Goal: Information Seeking & Learning: Learn about a topic

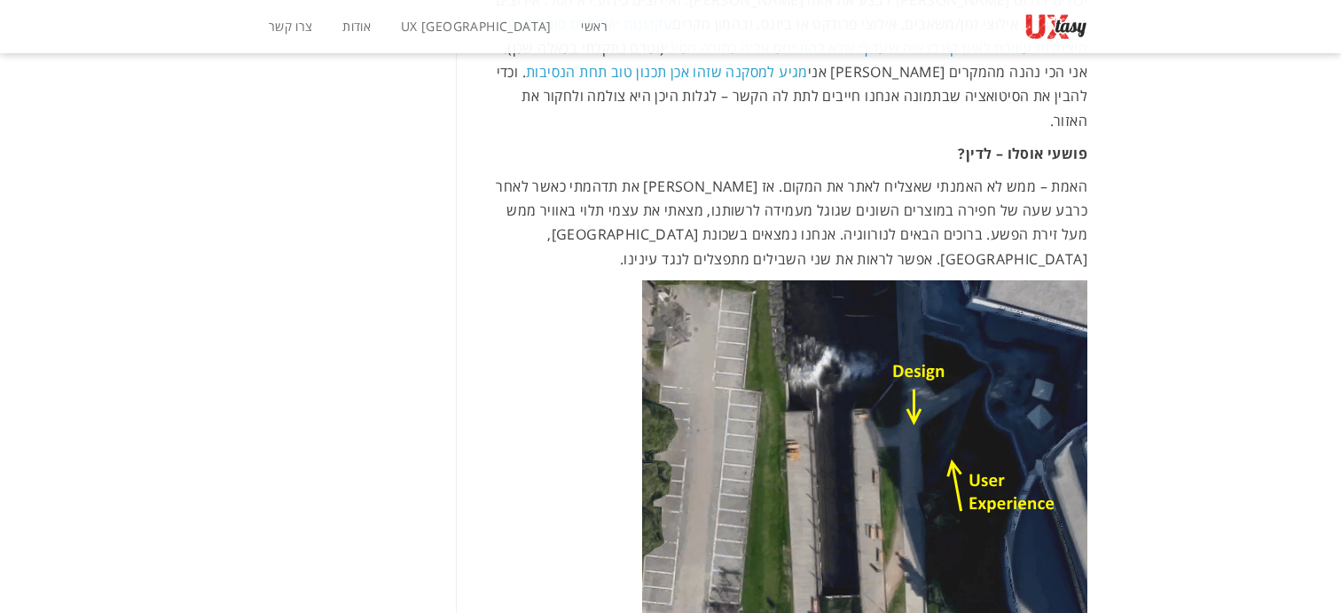
scroll to position [1213, 0]
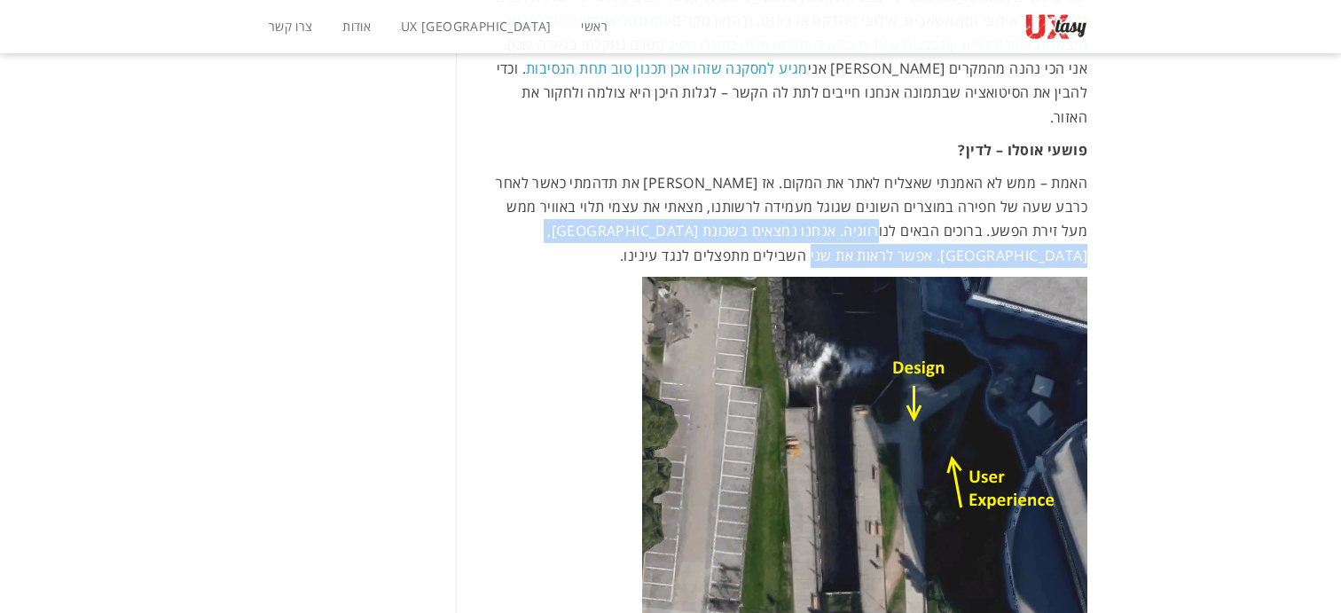
drag, startPoint x: 947, startPoint y: 195, endPoint x: 957, endPoint y: 206, distance: 14.4
click at [957, 206] on p "האמת – ממש לא האמנתי שאצליח לאתר את המקום. אז [PERSON_NAME] את תדהמתי כאשר לאחר…" at bounding box center [785, 219] width 606 height 97
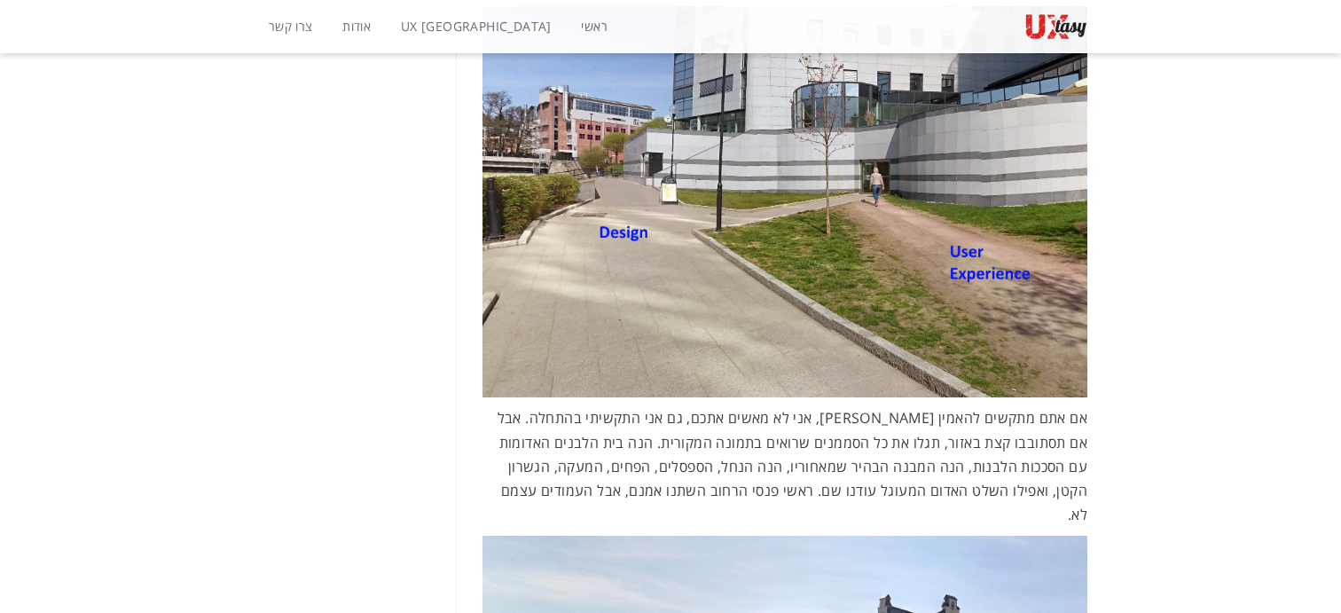
scroll to position [1909, 0]
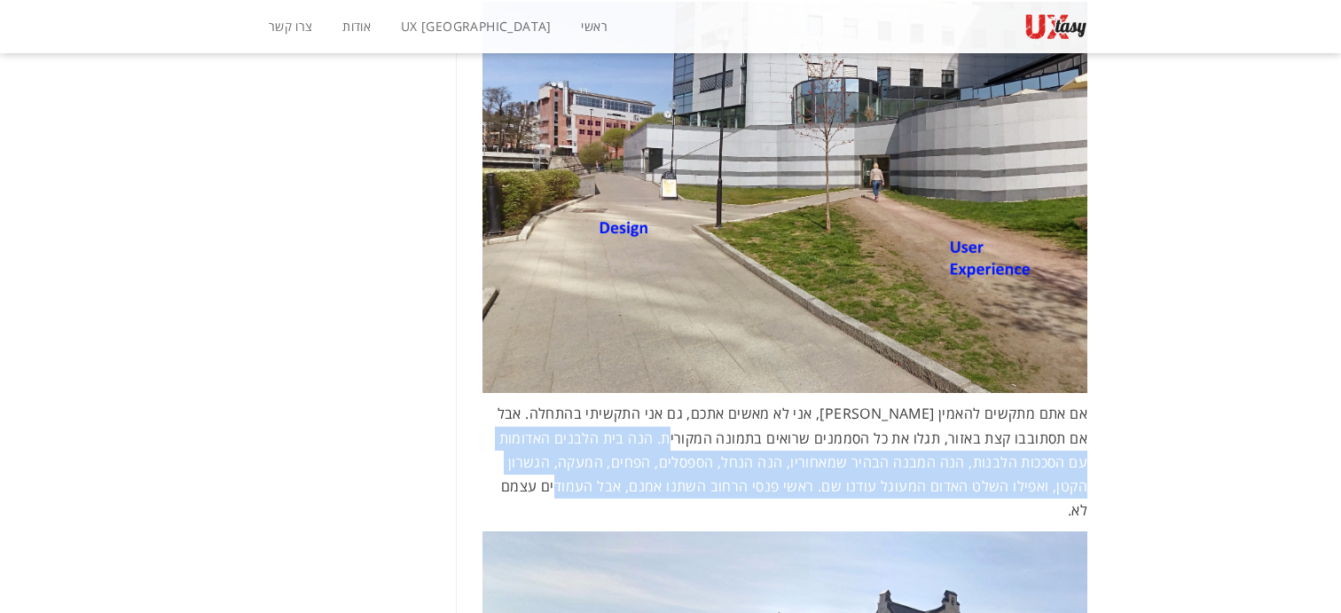
drag, startPoint x: 604, startPoint y: 445, endPoint x: 713, endPoint y: 390, distance: 122.1
click at [713, 403] on span "אם אתם מתקשים להאמין [PERSON_NAME], אני לא מאשים אתכם, גם אני התקשיתי בהתחלה. א…" at bounding box center [792, 461] width 590 height 116
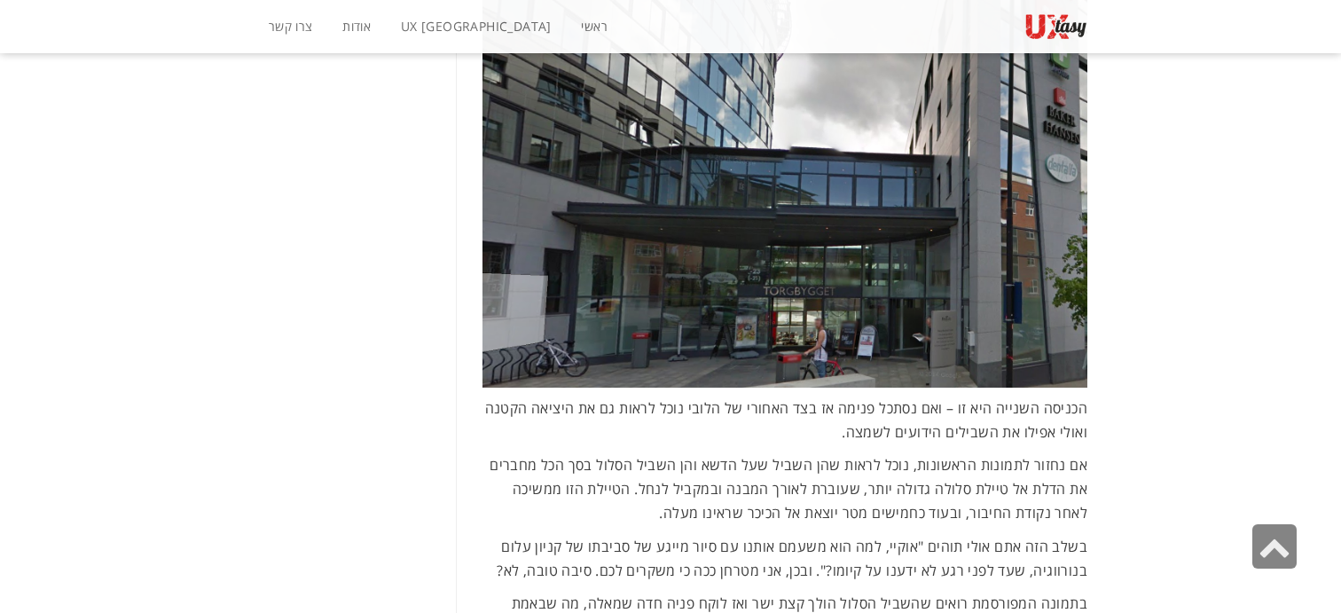
scroll to position [3501, 0]
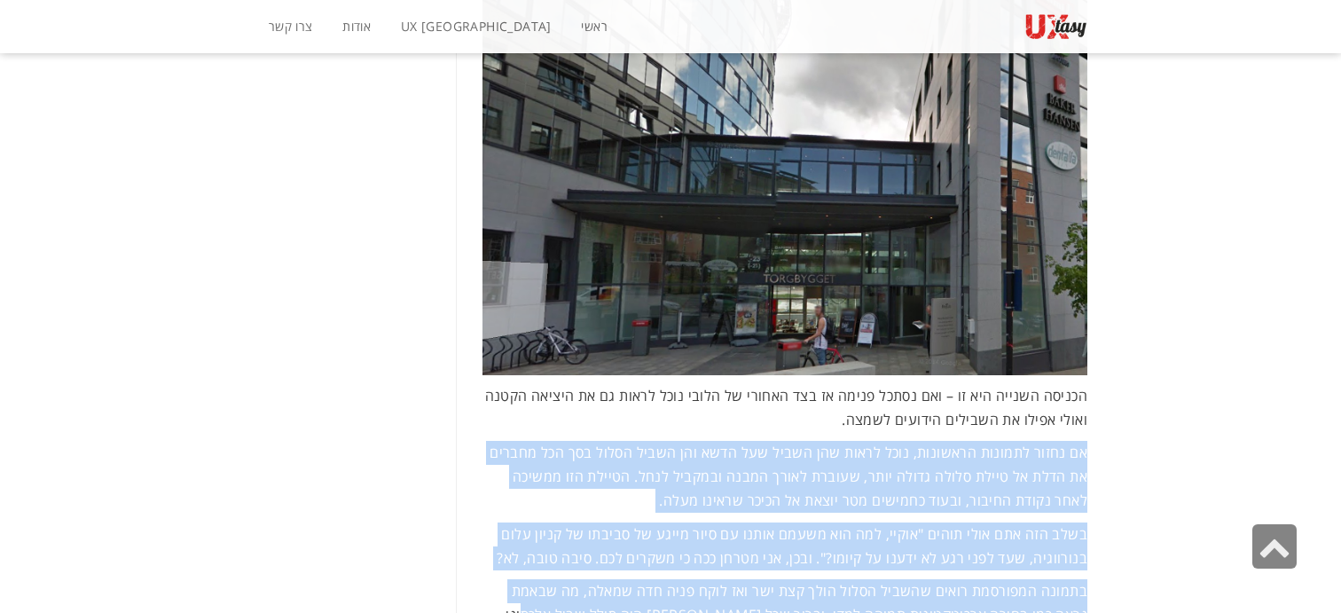
drag, startPoint x: 739, startPoint y: 325, endPoint x: 602, endPoint y: 515, distance: 234.5
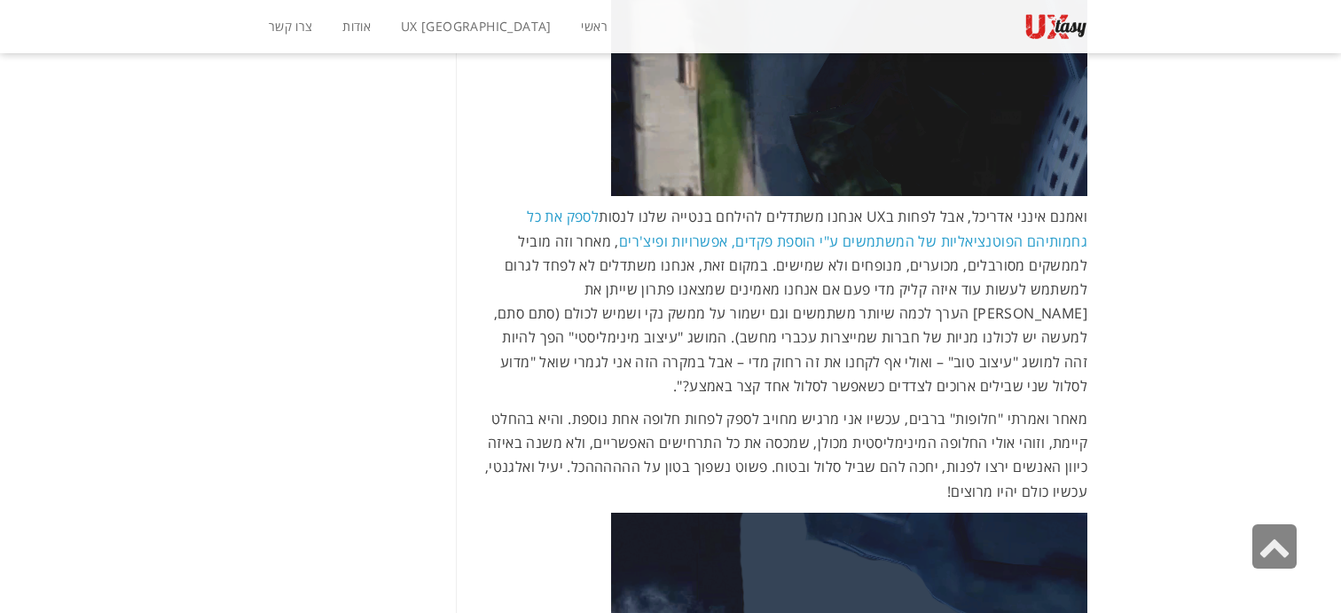
scroll to position [4814, 0]
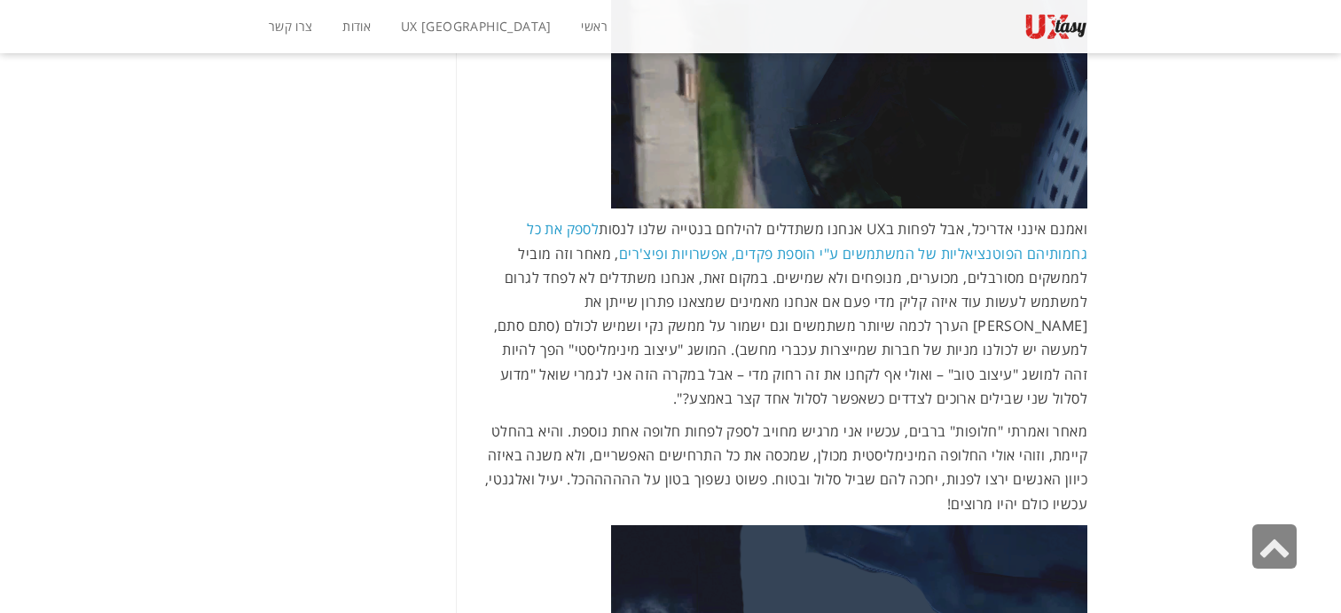
click at [758, 419] on p "מאחר ואמרתי "חלופות" ברבים, עכשיו אני מרגיש מחויב לספק לפחות חלופה אחת נוספת. ו…" at bounding box center [785, 467] width 606 height 97
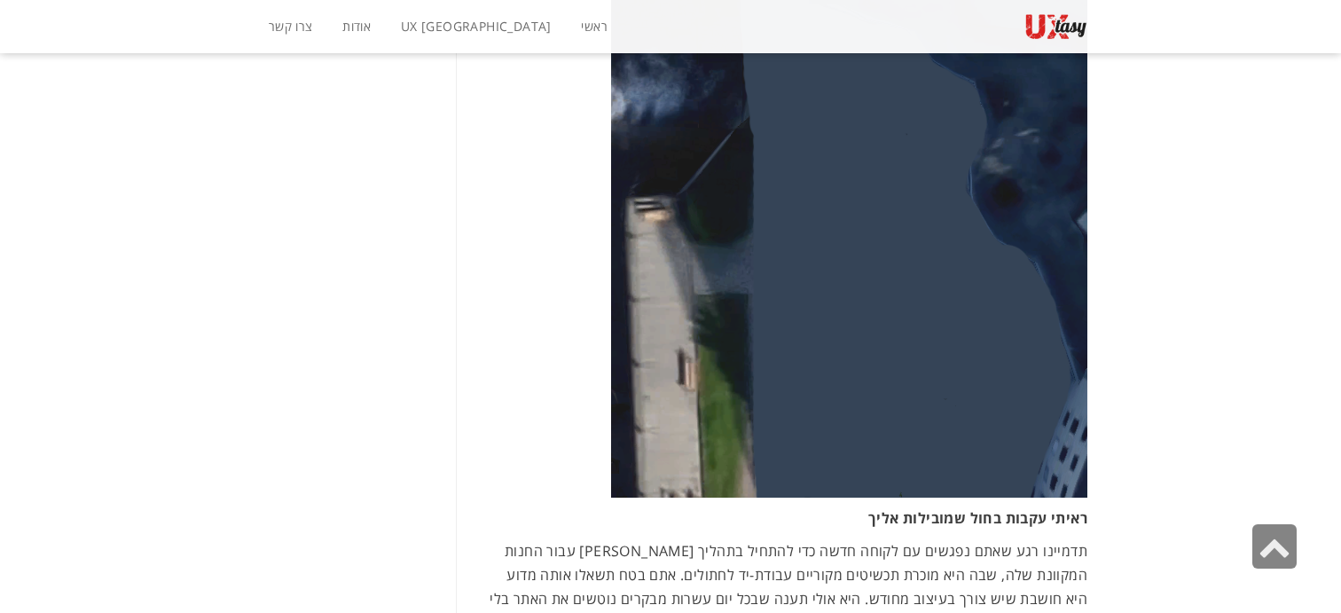
scroll to position [5360, 0]
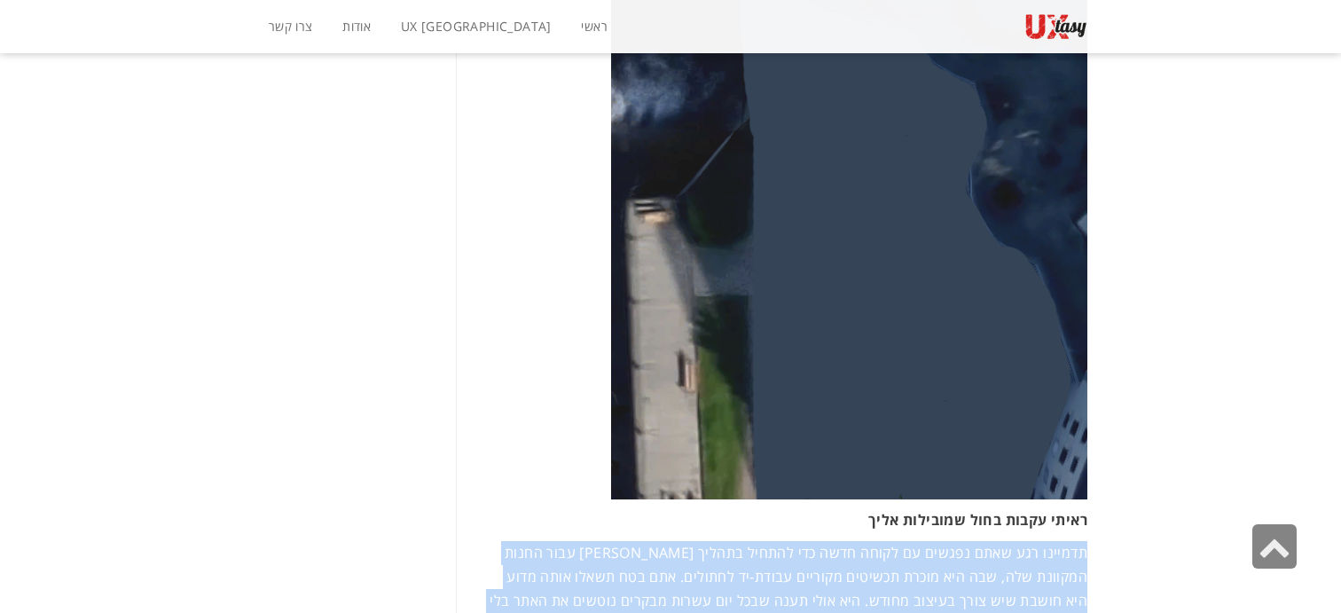
drag, startPoint x: 802, startPoint y: 382, endPoint x: 662, endPoint y: 527, distance: 200.7
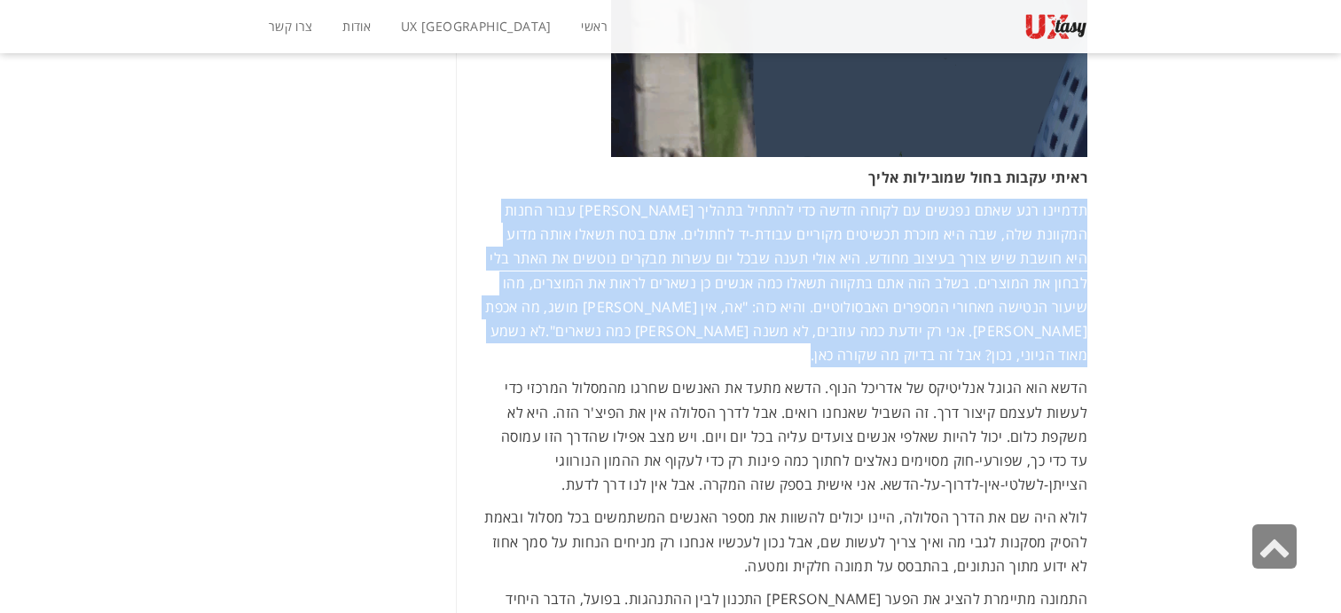
scroll to position [5692, 0]
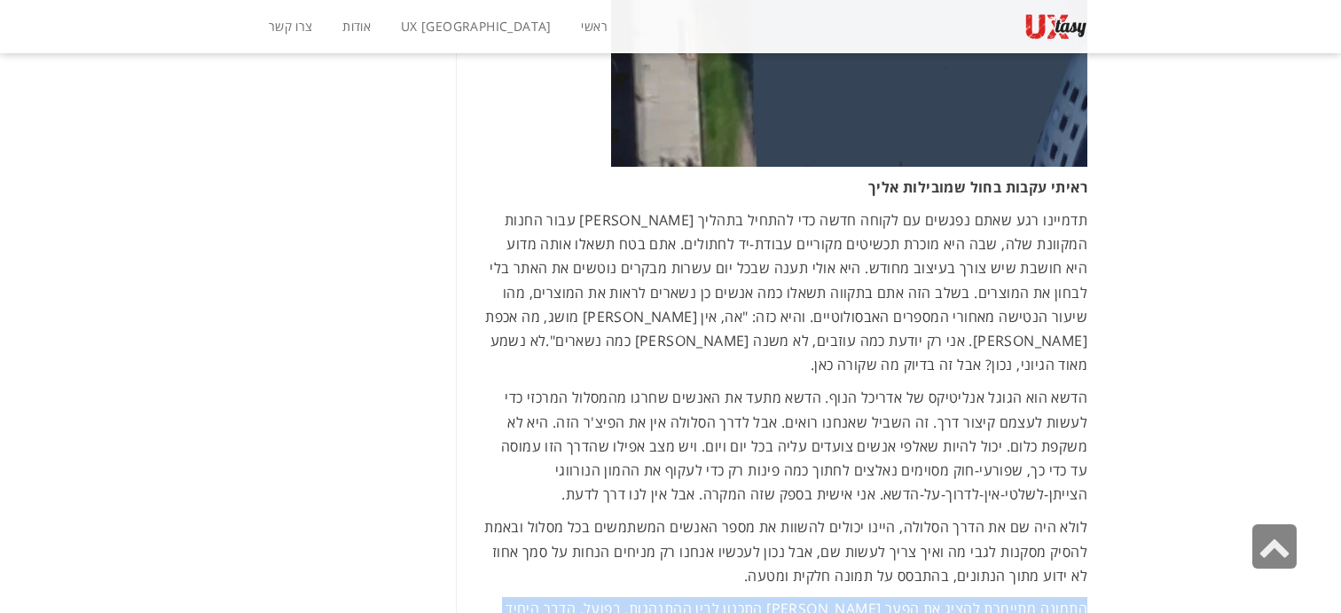
drag, startPoint x: 693, startPoint y: 458, endPoint x: 715, endPoint y: 395, distance: 67.3
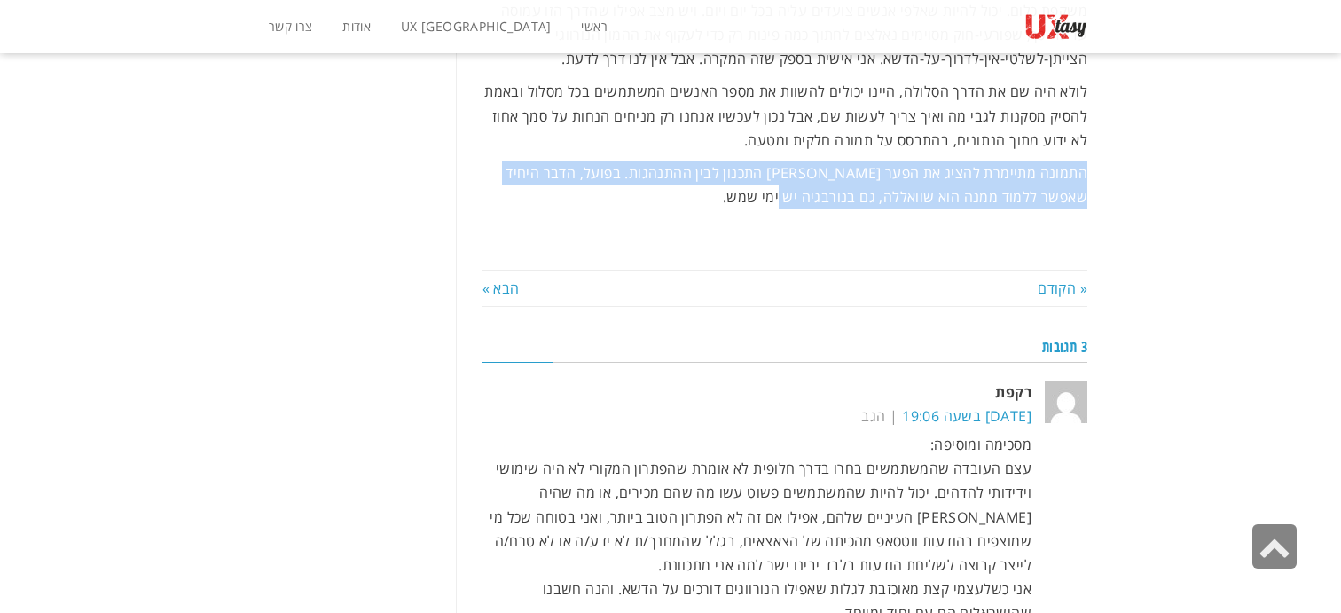
scroll to position [6136, 0]
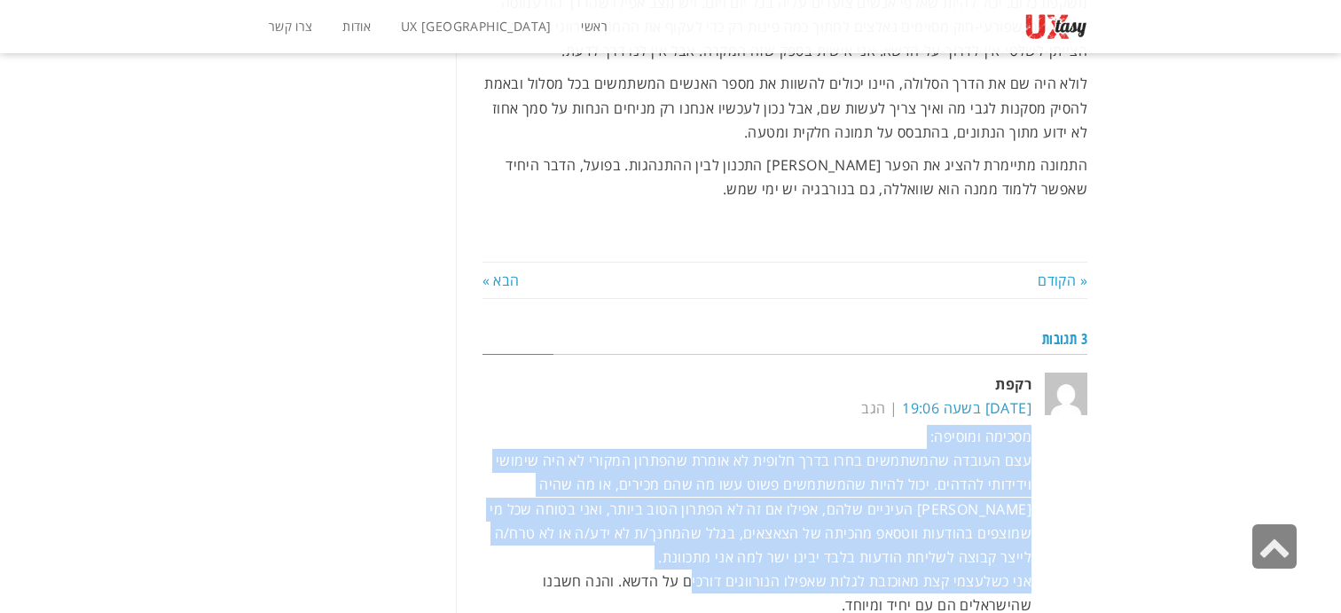
drag, startPoint x: 701, startPoint y: 416, endPoint x: 760, endPoint y: 258, distance: 168.3
click at [760, 425] on p "מסכימה ומוסיפה: עצם העובדה שהמשתמשים בחרו בדרך חלופית לא אומרת שהפתרון המקורי ל…" at bounding box center [757, 521] width 550 height 193
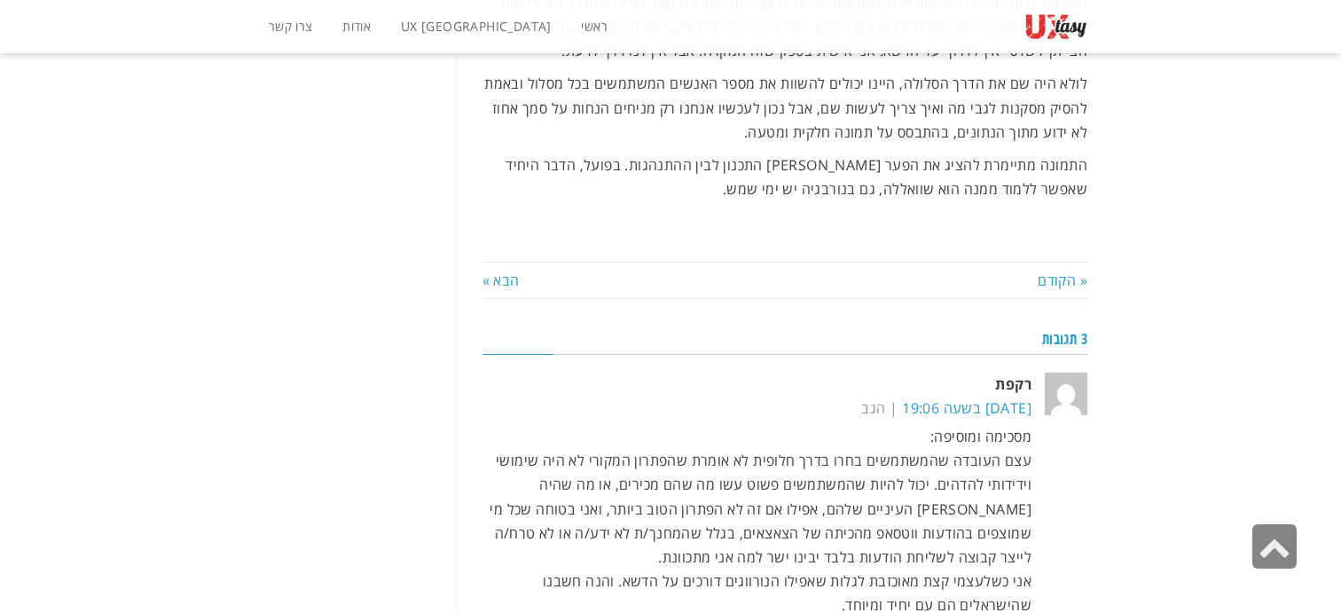
drag, startPoint x: 760, startPoint y: 258, endPoint x: 739, endPoint y: 443, distance: 186.4
click at [739, 443] on p "מסכימה ומוסיפה: עצם העובדה שהמשתמשים בחרו בדרך חלופית לא אומרת שהפתרון המקורי ל…" at bounding box center [757, 521] width 550 height 193
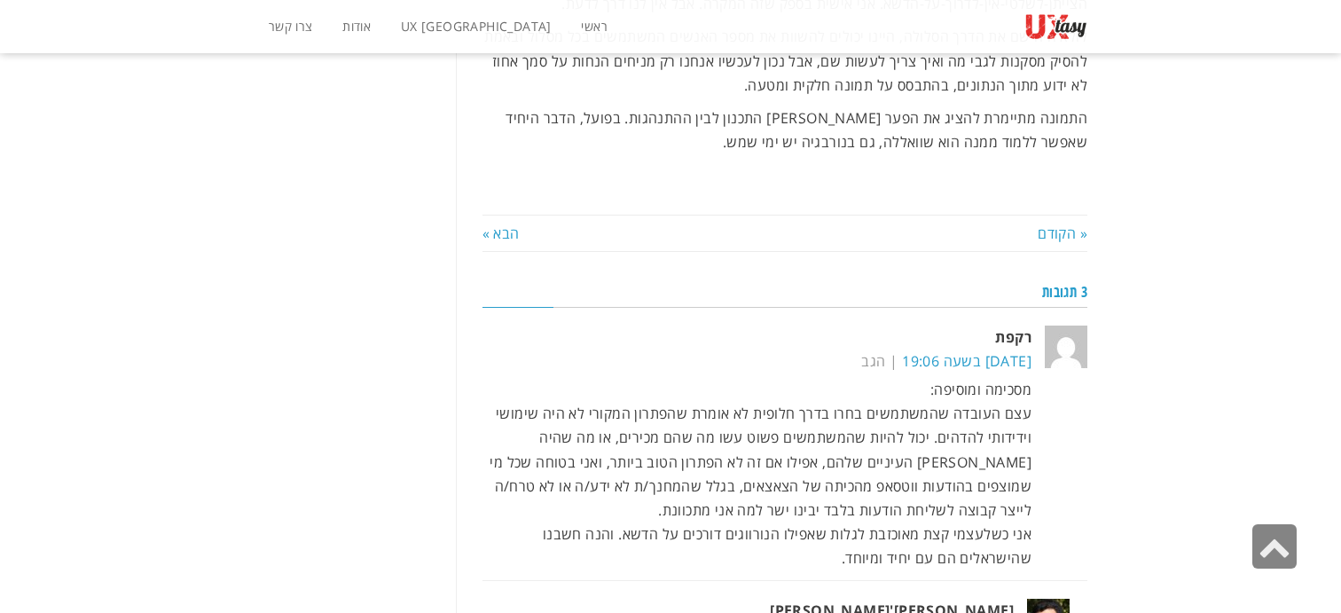
scroll to position [6188, 0]
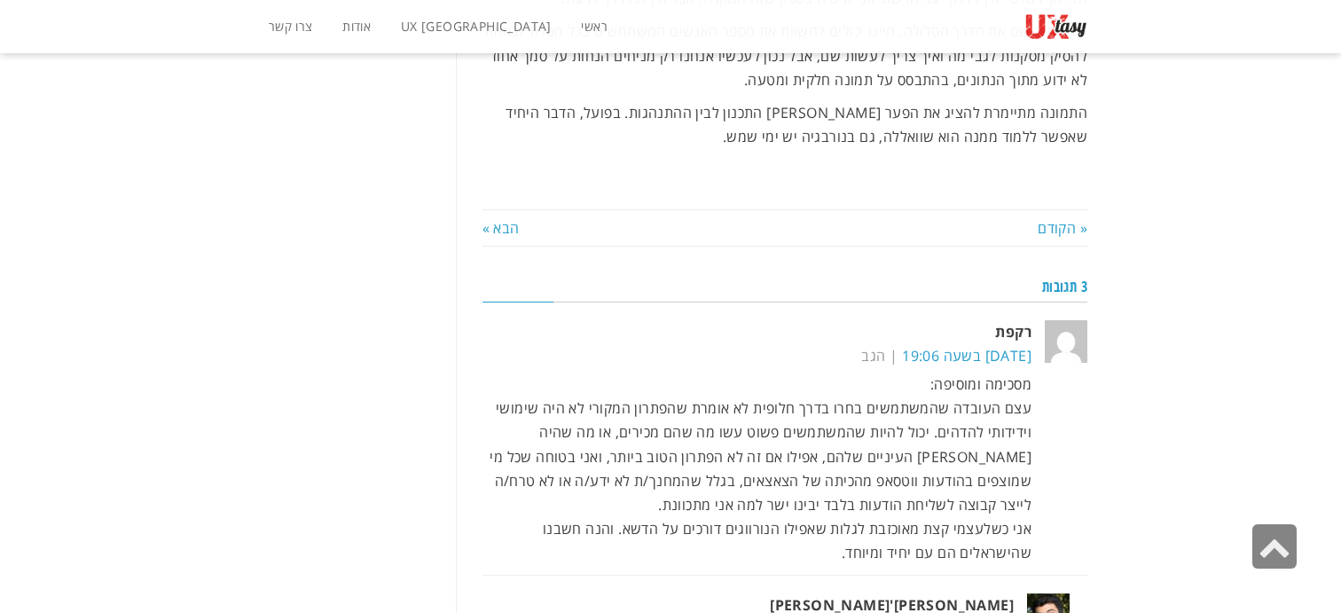
click at [758, 372] on p "מסכימה ומוסיפה: עצם העובדה שהמשתמשים בחרו בדרך חלופית לא אומרת שהפתרון המקורי ל…" at bounding box center [757, 468] width 550 height 193
drag, startPoint x: 748, startPoint y: 395, endPoint x: 757, endPoint y: 341, distance: 54.8
click at [757, 341] on div "[PERSON_NAME][DATE] בשעה 19:06 הגב מסכימה ומוסיפה: עצם העובדה שהמשתמשים בחרו בד…" at bounding box center [757, 447] width 550 height 254
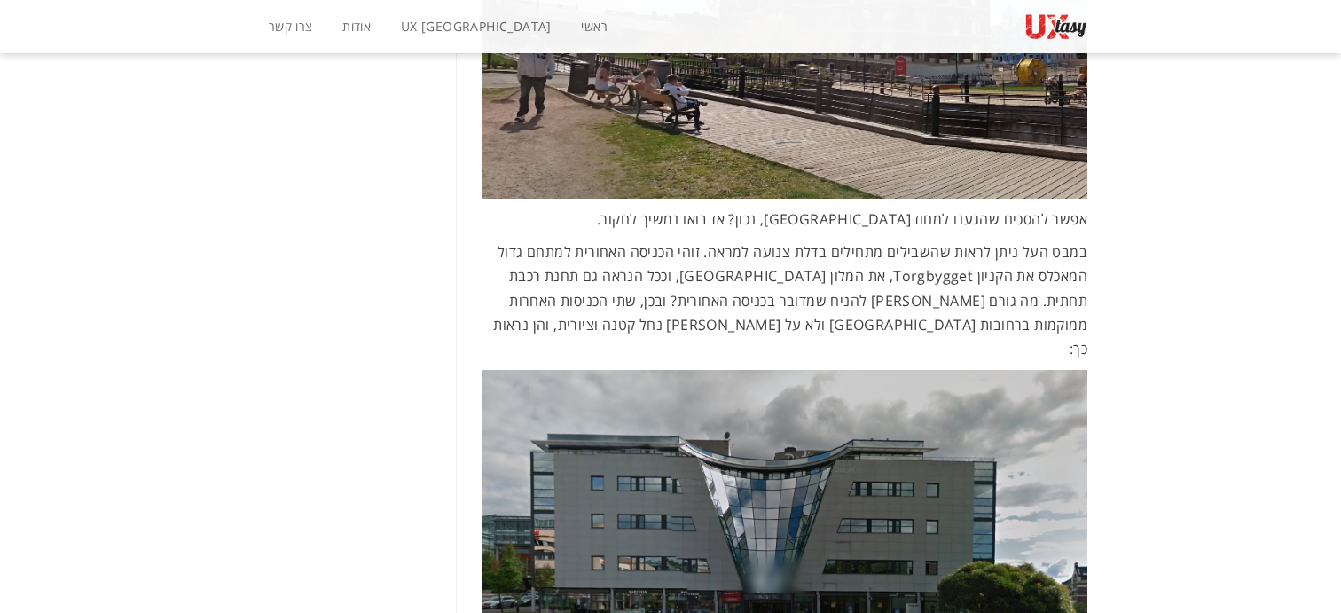
scroll to position [2587, 0]
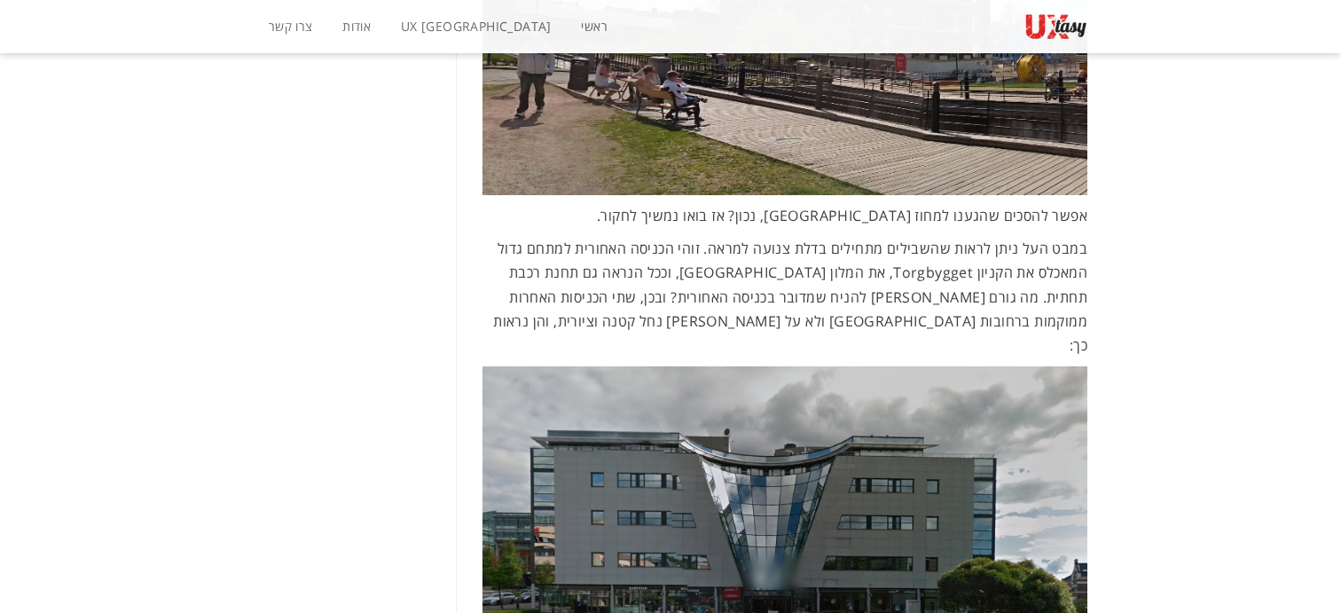
click at [830, 239] on span "במבט העל ניתן לראות שהשבילים מתחילים בדלת צנועה למראה. זוהי הכניסה האחורית למתח…" at bounding box center [790, 297] width 594 height 116
drag, startPoint x: 899, startPoint y: 206, endPoint x: 971, endPoint y: 207, distance: 71.8
click at [971, 239] on span "במבט העל ניתן לראות שהשבילים מתחילים בדלת צנועה למראה. זוהי הכניסה האחורית למתח…" at bounding box center [790, 297] width 594 height 116
drag, startPoint x: 974, startPoint y: 201, endPoint x: 897, endPoint y: 192, distance: 77.8
click at [897, 239] on span "במבט העל ניתן לראות שהשבילים מתחילים בדלת צנועה למראה. זוהי הכניסה האחורית למתח…" at bounding box center [790, 297] width 594 height 116
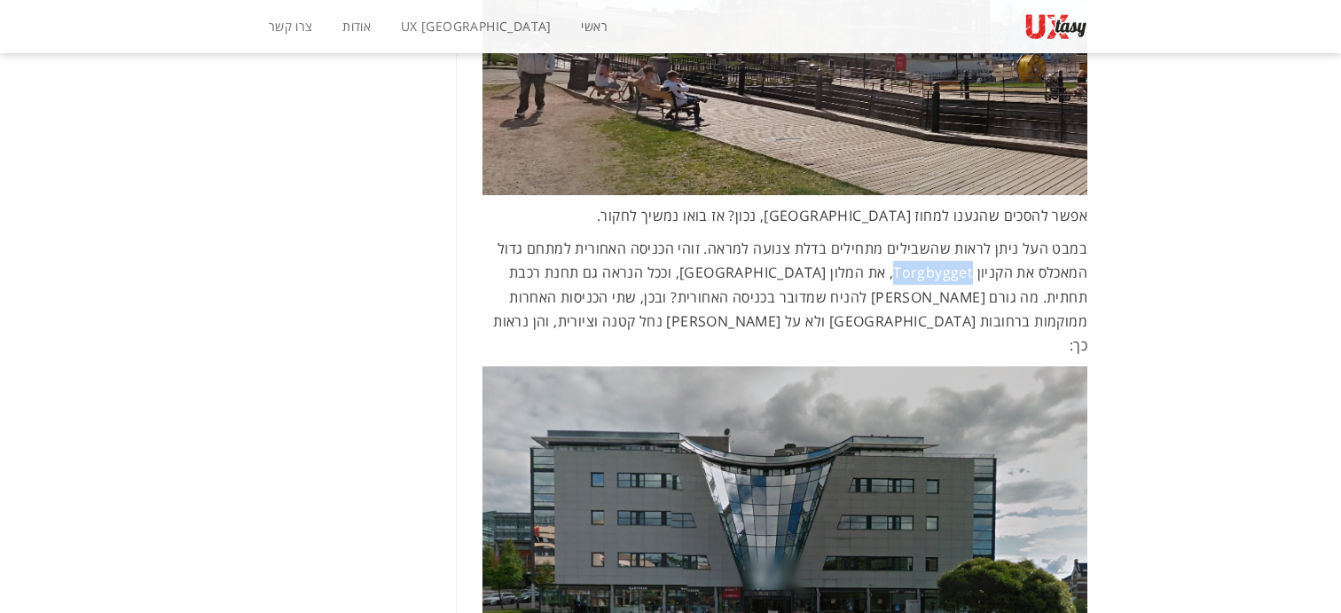
drag, startPoint x: 896, startPoint y: 197, endPoint x: 974, endPoint y: 197, distance: 78.0
click at [974, 239] on span "במבט העל ניתן לראות שהשבילים מתחילים בדלת צנועה למראה. זוהי הכניסה האחורית למתח…" at bounding box center [790, 297] width 594 height 116
copy span "Torgbygget"
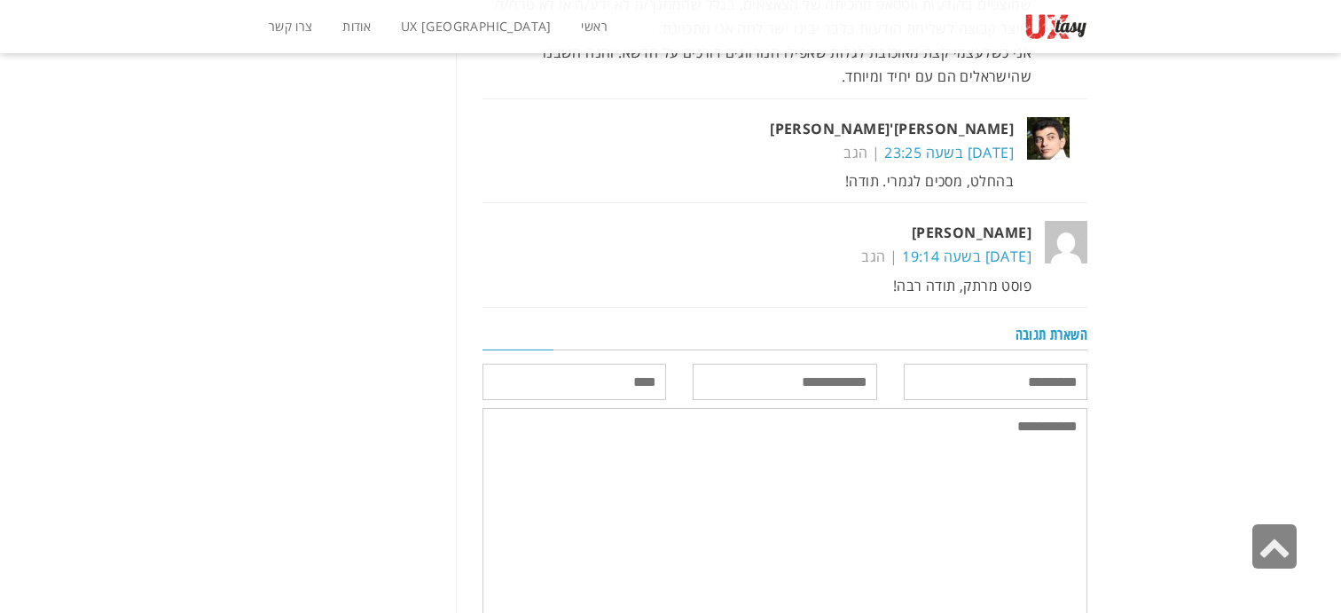
scroll to position [6668, 0]
